Goal: Task Accomplishment & Management: Manage account settings

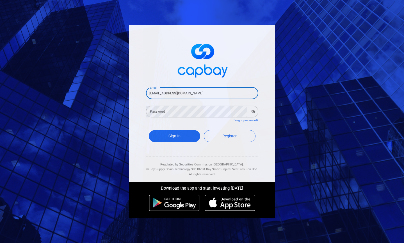
type input "[EMAIL_ADDRESS][DOMAIN_NAME]"
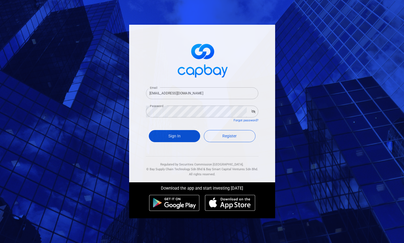
click at [179, 138] on button "Sign In" at bounding box center [175, 136] width 52 height 12
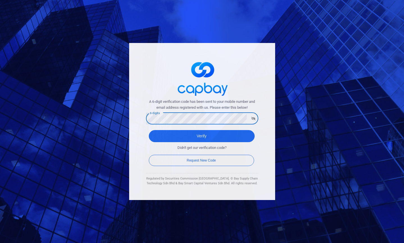
click at [201, 136] on button "Verify" at bounding box center [202, 136] width 106 height 12
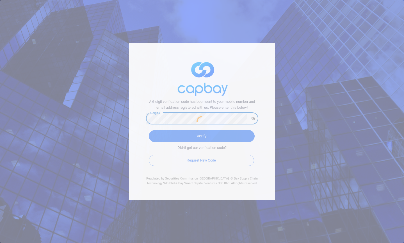
click at [207, 135] on div at bounding box center [202, 121] width 404 height 243
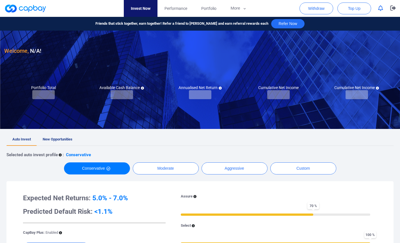
checkbox input "true"
click at [176, 9] on span "Performance" at bounding box center [176, 8] width 23 height 6
